Goal: Find specific page/section: Find specific page/section

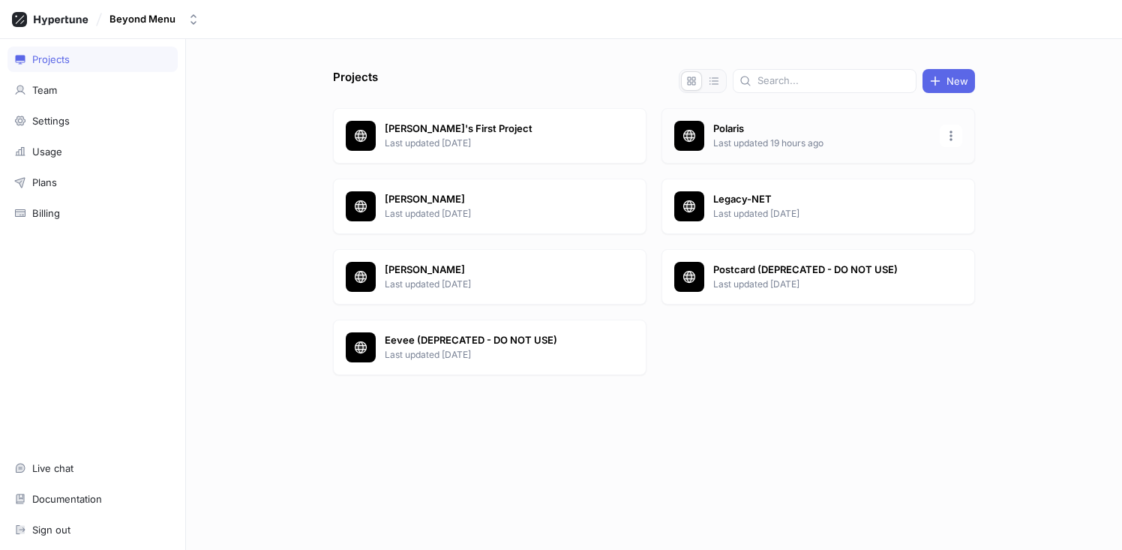
click at [727, 120] on div "Polaris Last updated 19 hours ago" at bounding box center [819, 136] width 314 height 56
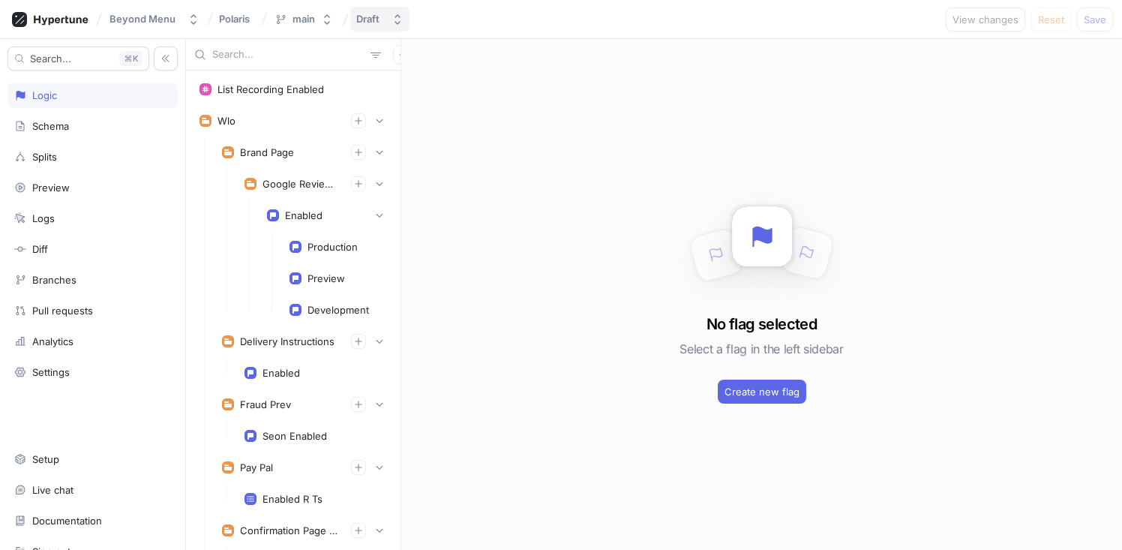
click at [392, 22] on icon "button" at bounding box center [398, 20] width 12 height 12
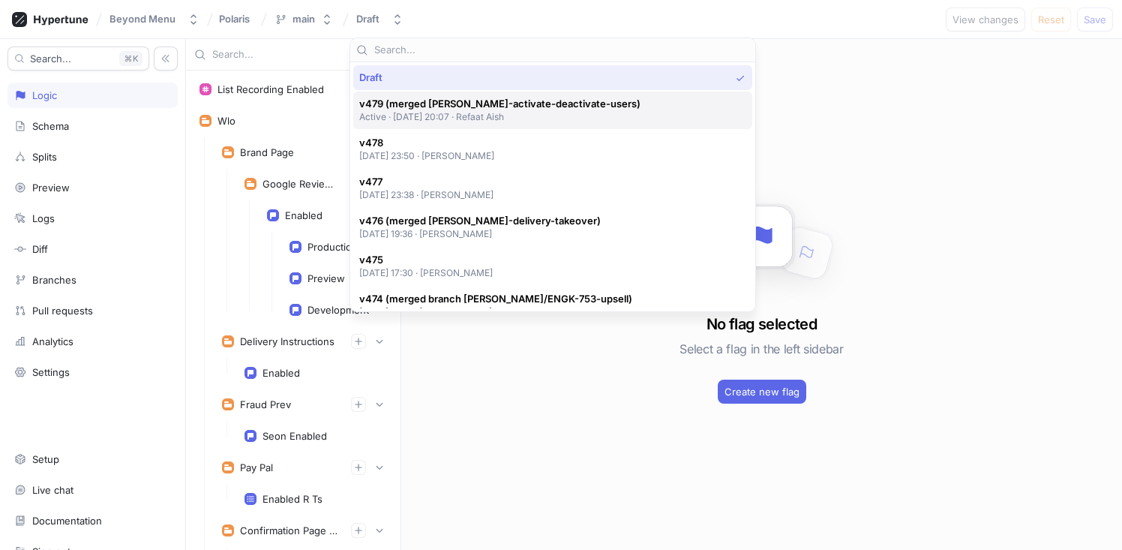
click at [450, 105] on span "v479 (merged [PERSON_NAME]-activate-deactivate-users)" at bounding box center [499, 104] width 281 height 13
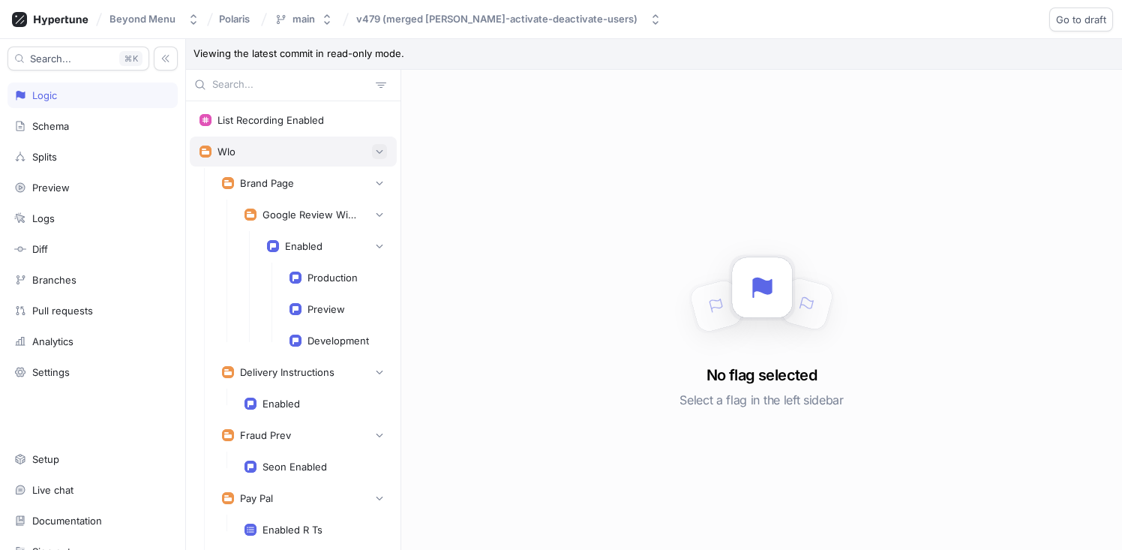
click at [375, 155] on icon "button" at bounding box center [379, 151] width 9 height 9
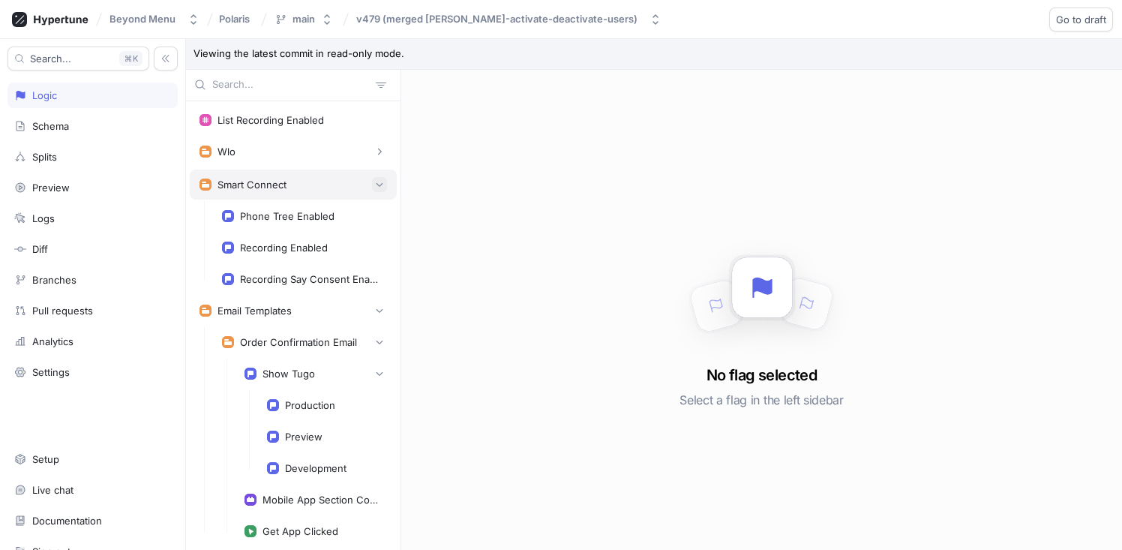
click at [373, 179] on button "button" at bounding box center [379, 184] width 15 height 15
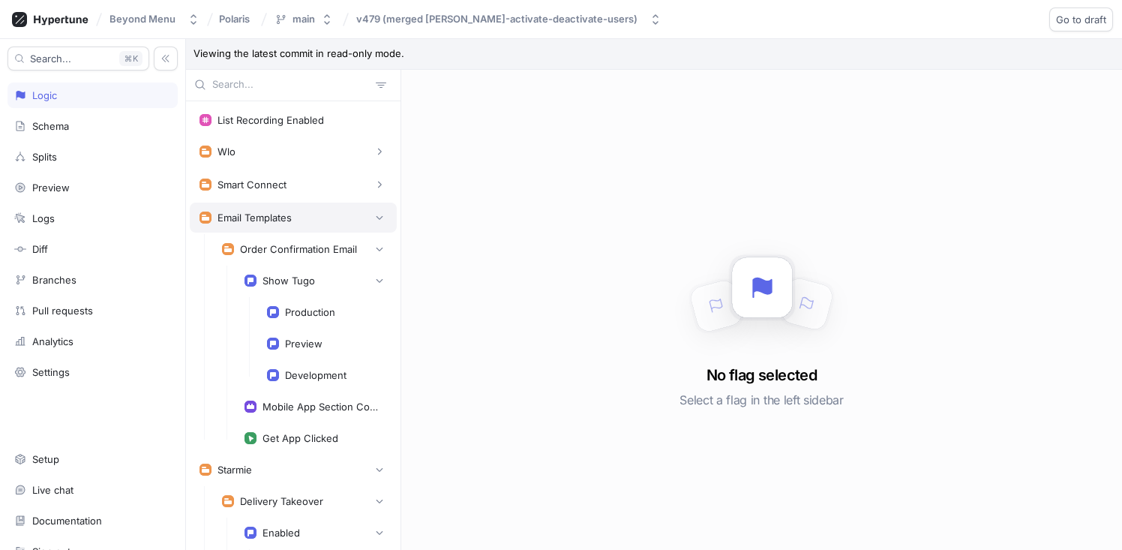
click at [371, 208] on div "Email Templates" at bounding box center [293, 218] width 207 height 30
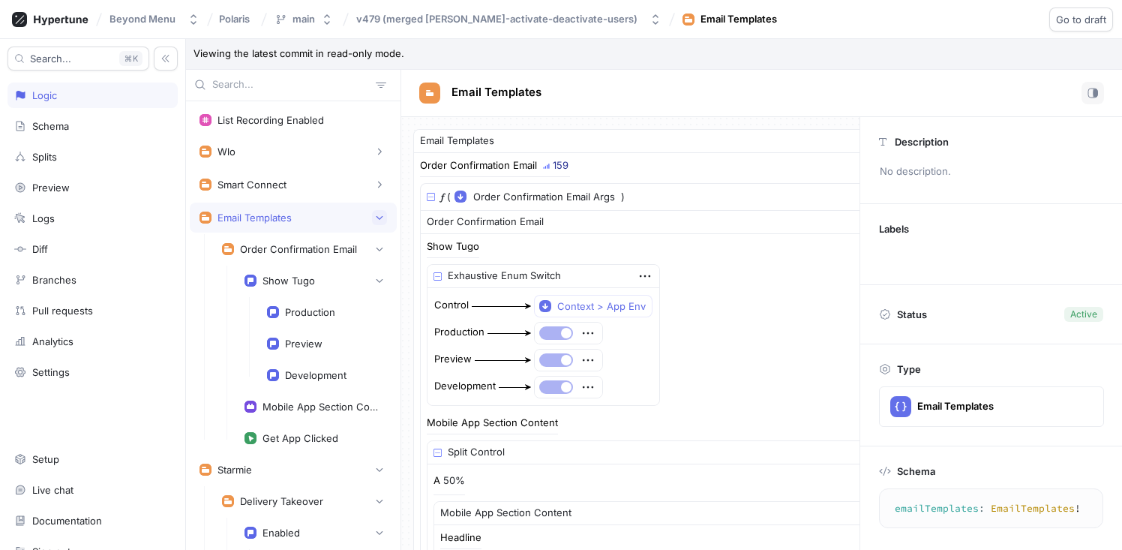
click at [375, 215] on icon "button" at bounding box center [379, 217] width 9 height 9
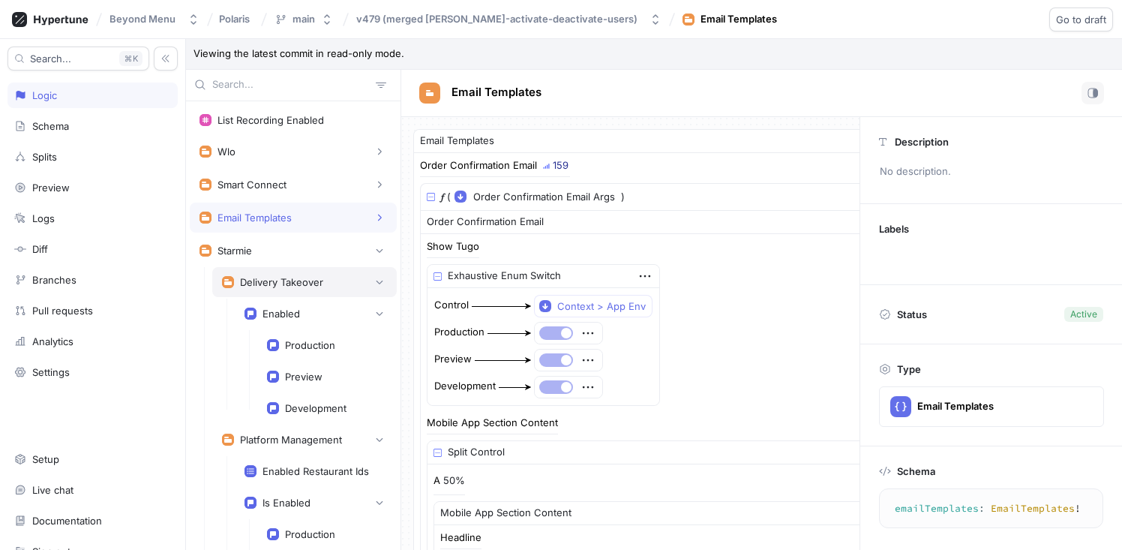
click at [298, 284] on div "Delivery Takeover" at bounding box center [281, 282] width 83 height 12
type textarea "deliveryTakeover: DeliveryTakeover!"
